Goal: Information Seeking & Learning: Check status

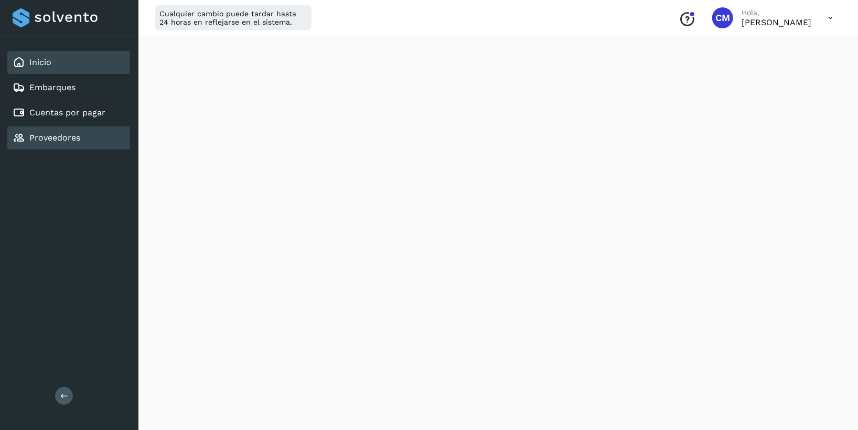
click at [59, 129] on div "Proveedores" at bounding box center [68, 137] width 123 height 23
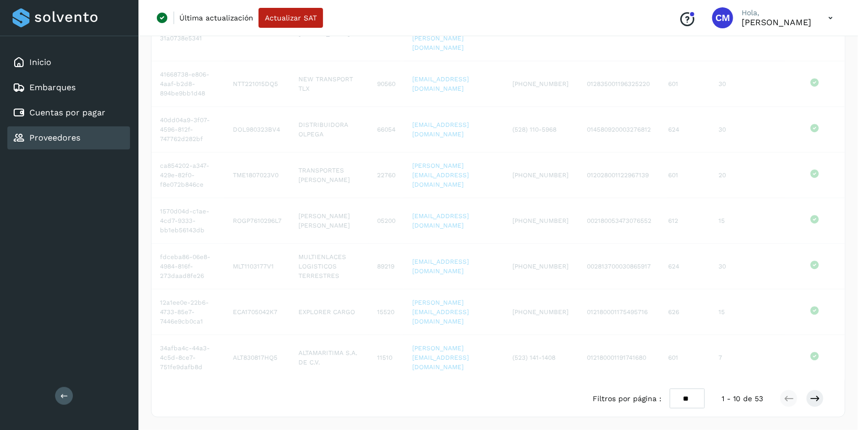
scroll to position [221, 0]
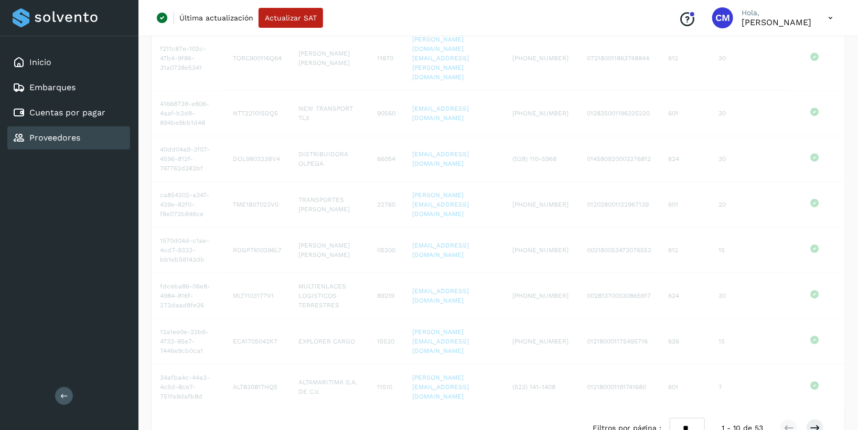
click at [56, 133] on link "Proveedores" at bounding box center [54, 138] width 51 height 10
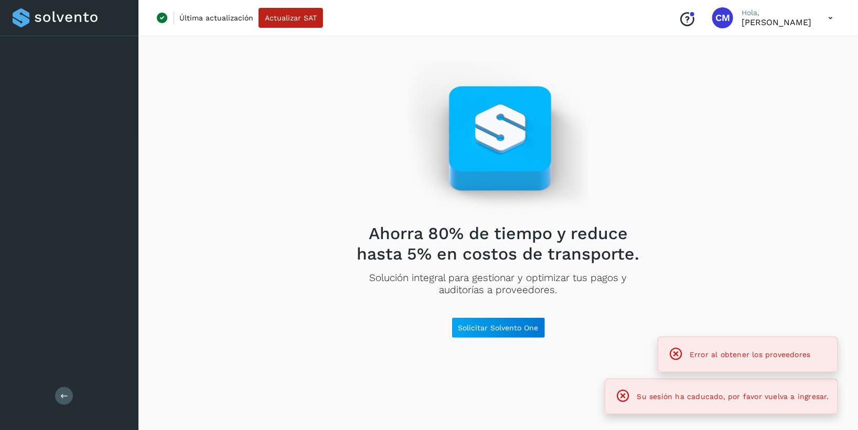
scroll to position [0, 0]
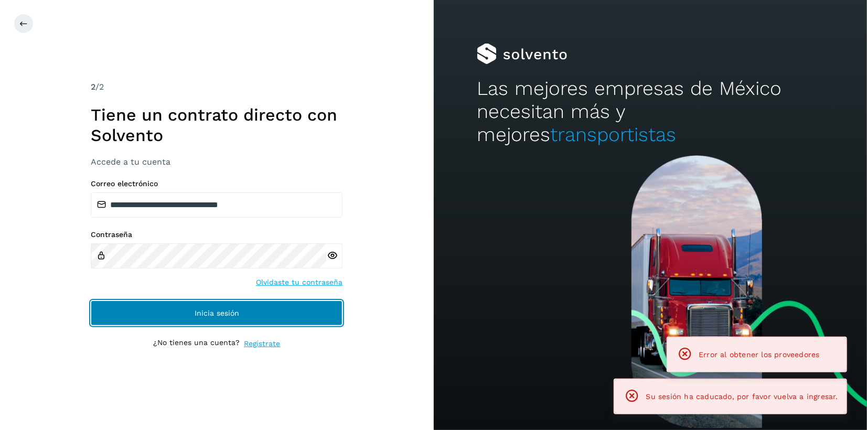
click at [308, 314] on button "Inicia sesión" at bounding box center [217, 313] width 252 height 25
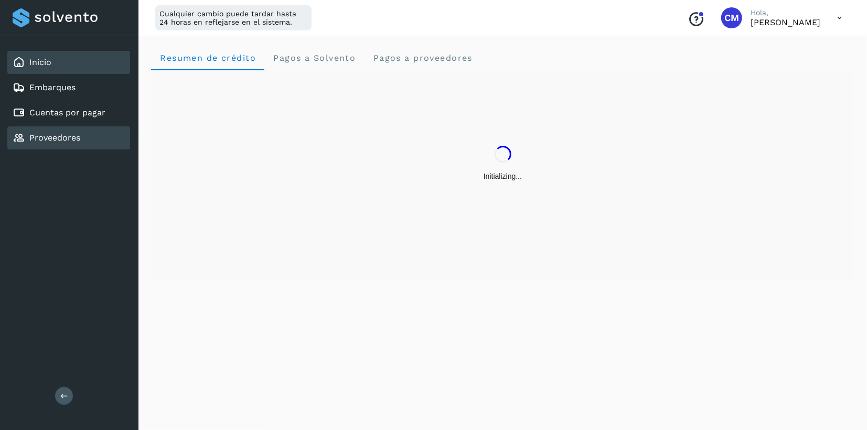
click at [72, 139] on link "Proveedores" at bounding box center [54, 138] width 51 height 10
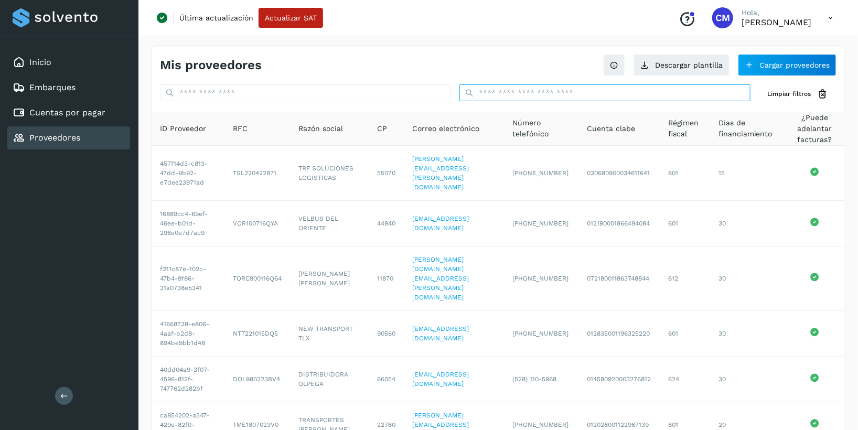
click at [479, 90] on input "text" at bounding box center [605, 92] width 291 height 17
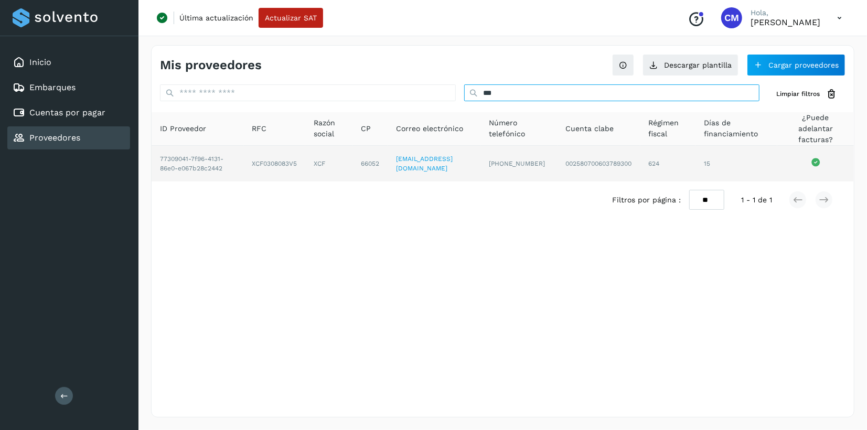
type input "***"
click at [269, 163] on td "XCF0308083V5" at bounding box center [274, 164] width 62 height 36
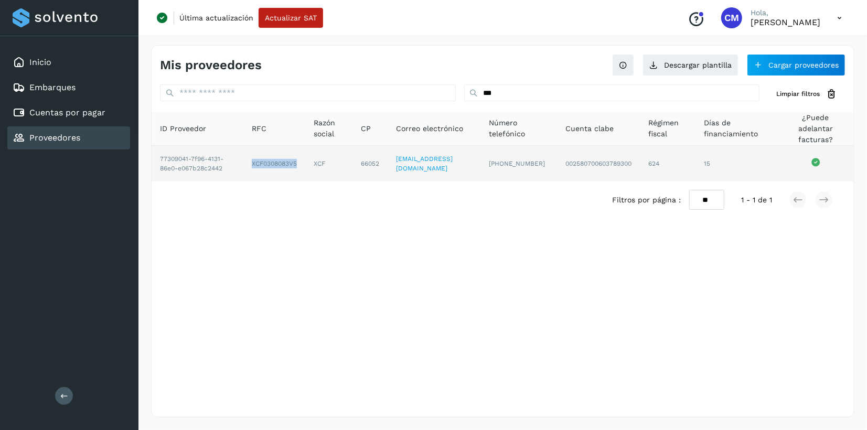
click at [269, 163] on td "XCF0308083V5" at bounding box center [274, 164] width 62 height 36
copy td "XCF0308083V5"
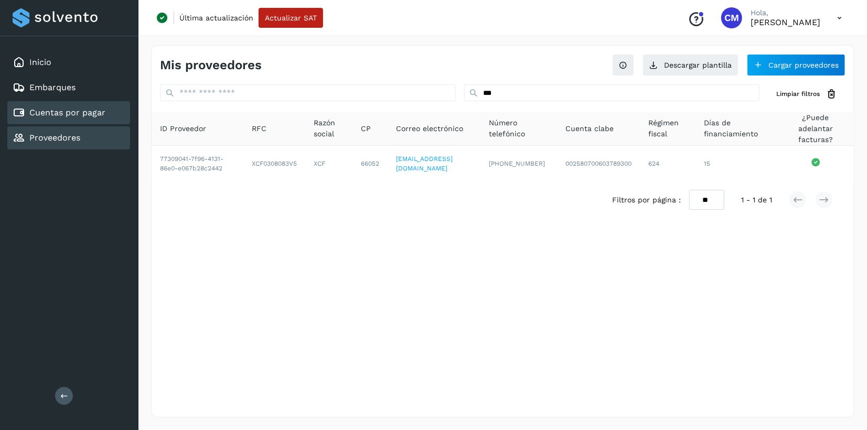
click at [55, 117] on div "Cuentas por pagar" at bounding box center [59, 112] width 93 height 13
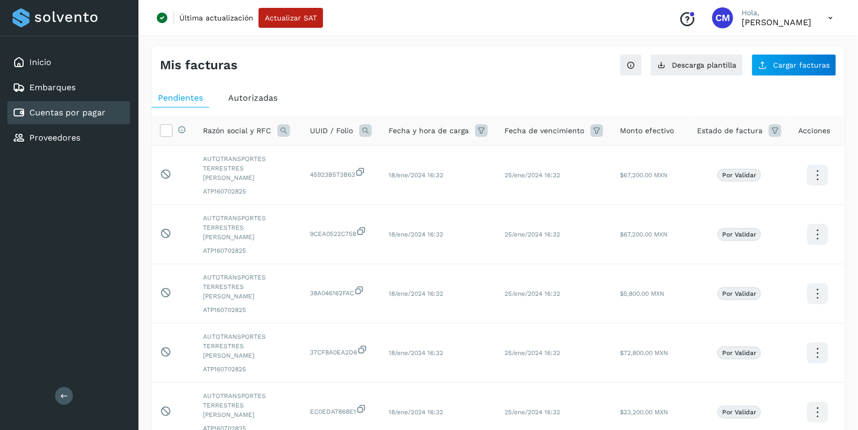
click at [262, 93] on span "Autorizadas" at bounding box center [252, 98] width 49 height 10
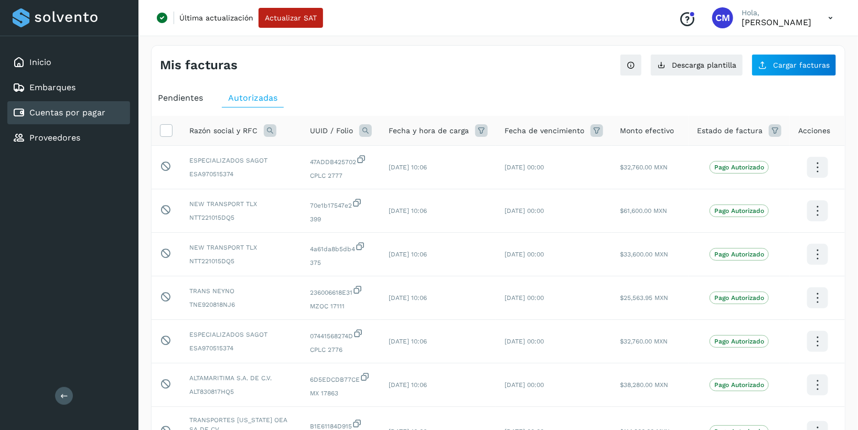
click at [274, 130] on icon at bounding box center [270, 130] width 13 height 13
click at [350, 159] on span at bounding box center [352, 154] width 12 height 12
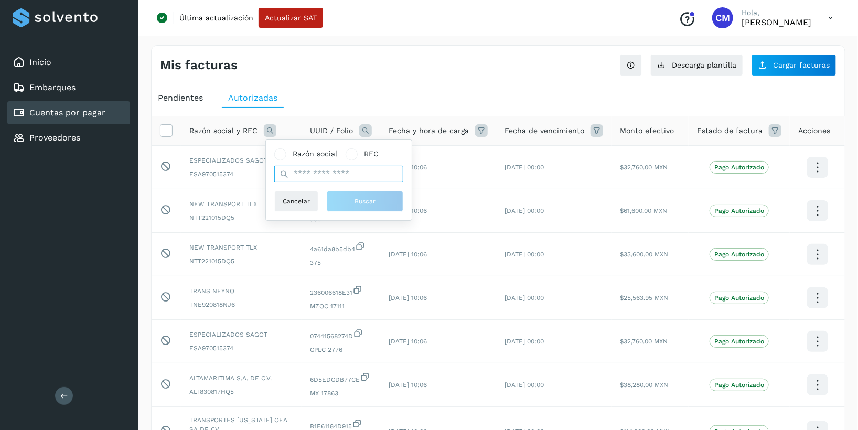
click at [346, 170] on input "text" at bounding box center [338, 174] width 129 height 17
paste input "**********"
type input "**********"
click at [362, 197] on span "Buscar" at bounding box center [365, 201] width 21 height 9
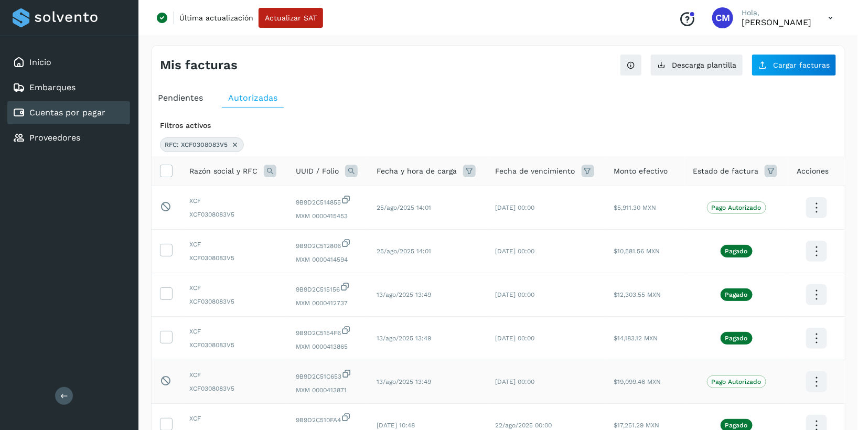
click at [333, 392] on span "MXM 0000413871" at bounding box center [328, 390] width 64 height 9
